Goal: Browse casually: Explore the website without a specific task or goal

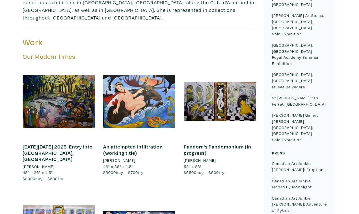
scroll to position [285, 0]
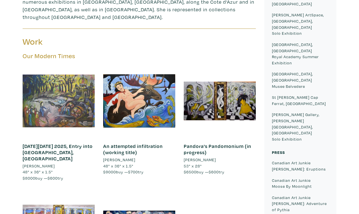
click at [71, 65] on div at bounding box center [59, 101] width 72 height 72
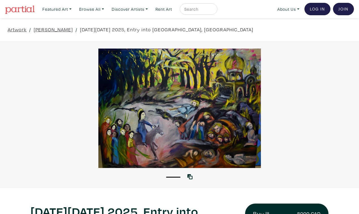
click at [231, 100] on div at bounding box center [179, 108] width 359 height 119
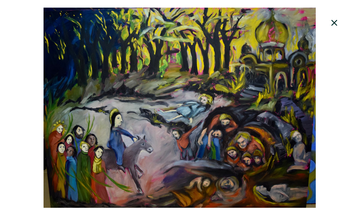
scroll to position [105, 0]
click at [285, 88] on div at bounding box center [179, 108] width 359 height 200
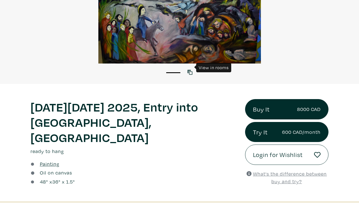
click at [190, 70] on icon at bounding box center [189, 72] width 5 height 5
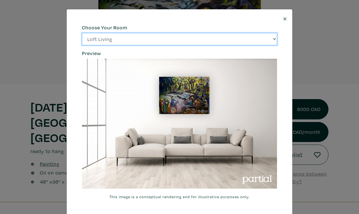
click option "Bright Bedroom" at bounding box center [0, 0] width 0 height 0
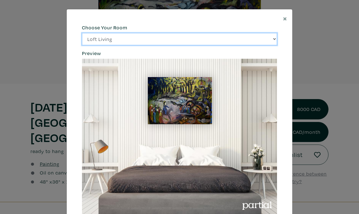
click option "City Office" at bounding box center [0, 0] width 0 height 0
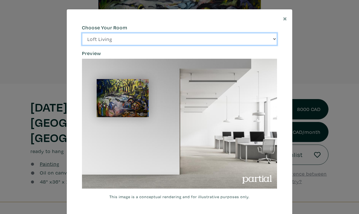
click option "Gallery Space" at bounding box center [0, 0] width 0 height 0
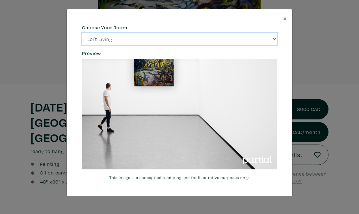
click option "Loft Living" at bounding box center [0, 0] width 0 height 0
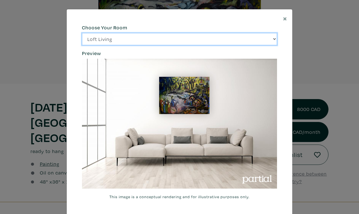
select select "/thumb/phpThumb.php?src=https%3A%2F%[DOMAIN_NAME]%2Fprojects%2Frendering%2Fimag…"
click option "Bright Bedroom" at bounding box center [0, 0] width 0 height 0
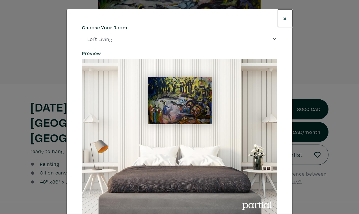
click at [284, 16] on span "×" at bounding box center [285, 18] width 4 height 10
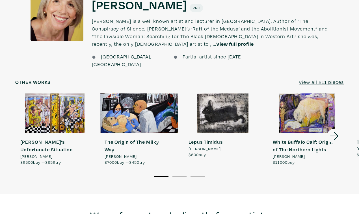
scroll to position [461, 0]
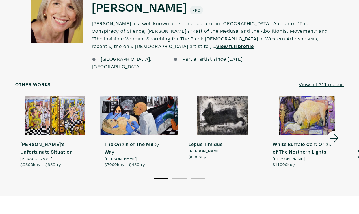
click at [182, 175] on li "2" at bounding box center [179, 178] width 14 height 6
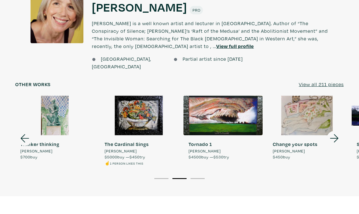
click at [199, 175] on li "3" at bounding box center [197, 178] width 14 height 6
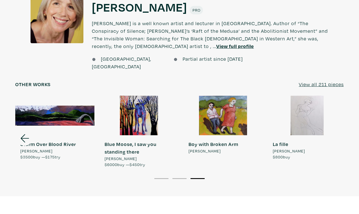
click at [180, 175] on li "2" at bounding box center [179, 178] width 14 height 6
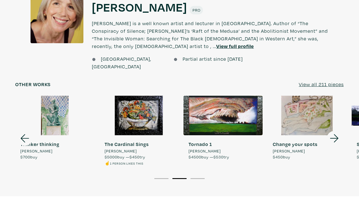
click at [160, 178] on button "1" at bounding box center [161, 178] width 14 height 1
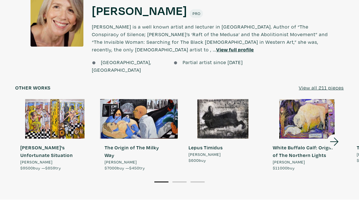
scroll to position [457, 0]
click at [295, 99] on div at bounding box center [307, 119] width 79 height 40
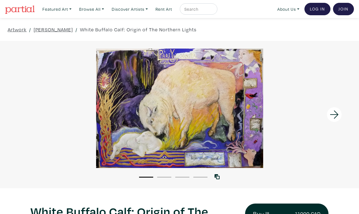
click at [240, 102] on div at bounding box center [179, 108] width 359 height 119
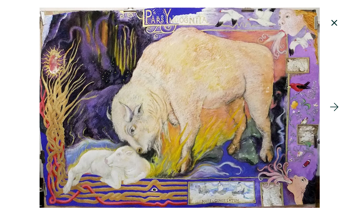
click at [308, 74] on div at bounding box center [314, 107] width 90 height 214
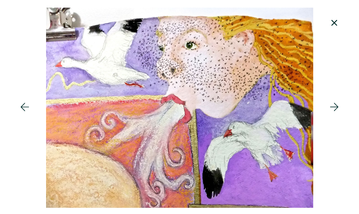
click at [336, 18] on icon at bounding box center [334, 22] width 19 height 15
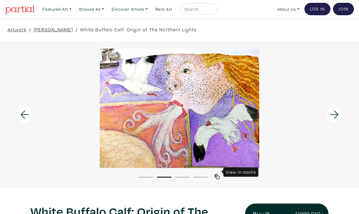
click at [217, 174] on icon at bounding box center [216, 176] width 5 height 5
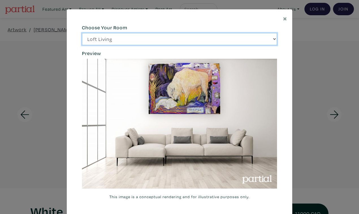
select select "/thumb/phpThumb.php?src=https%3A%2F%[DOMAIN_NAME]%2Fprojects%2Frendering%2Fimag…"
click option "Bright Bedroom" at bounding box center [0, 0] width 0 height 0
